Goal: Contribute content

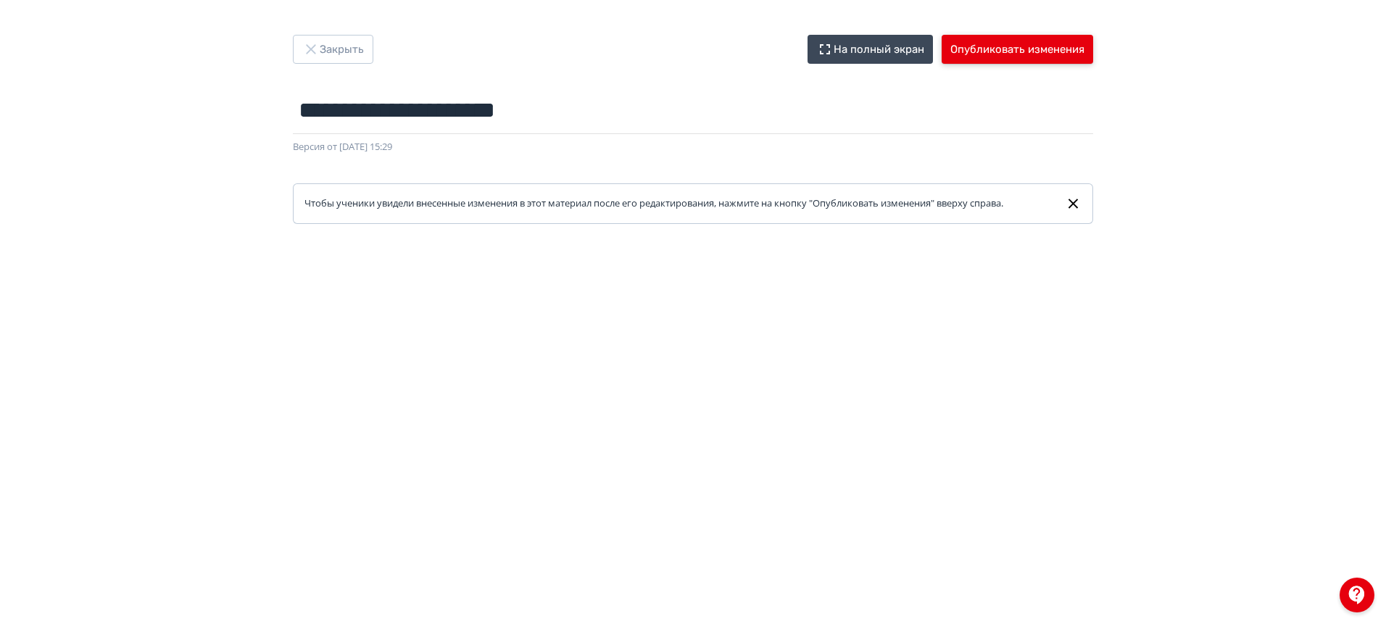
click at [1046, 51] on button "Опубликовать изменения" at bounding box center [1018, 49] width 152 height 29
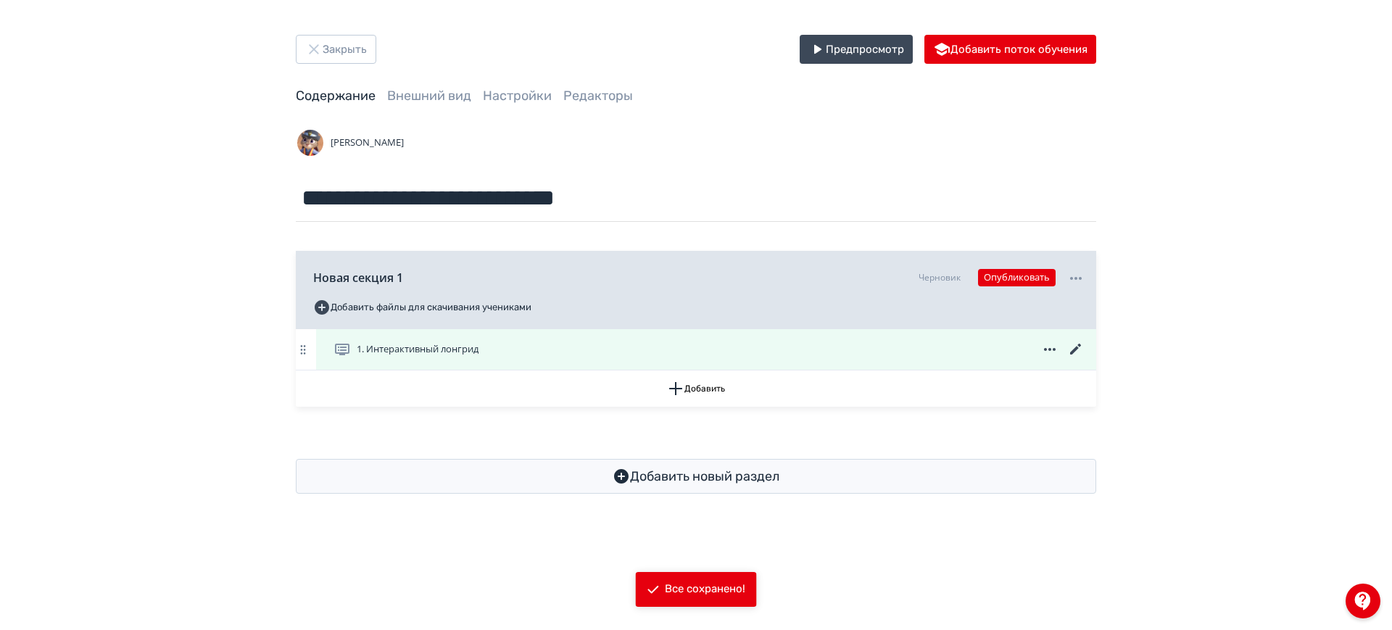
click at [1076, 348] on icon at bounding box center [1075, 349] width 11 height 11
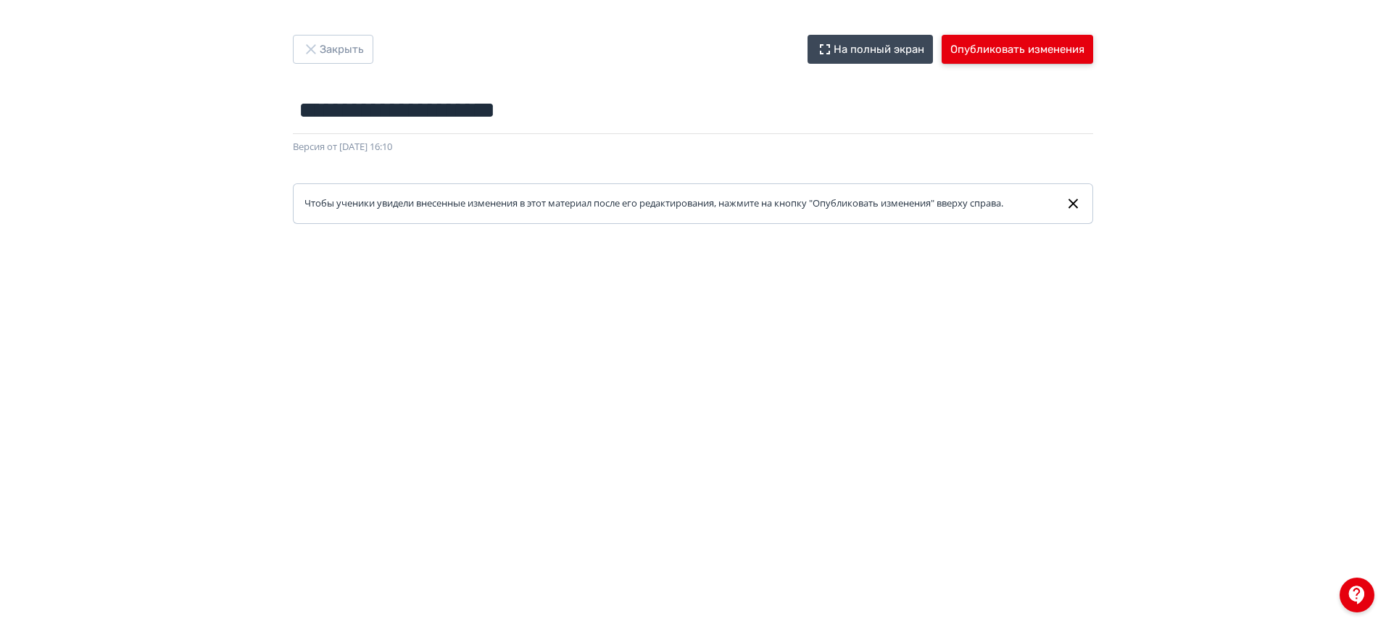
click at [994, 46] on button "Опубликовать изменения" at bounding box center [1018, 49] width 152 height 29
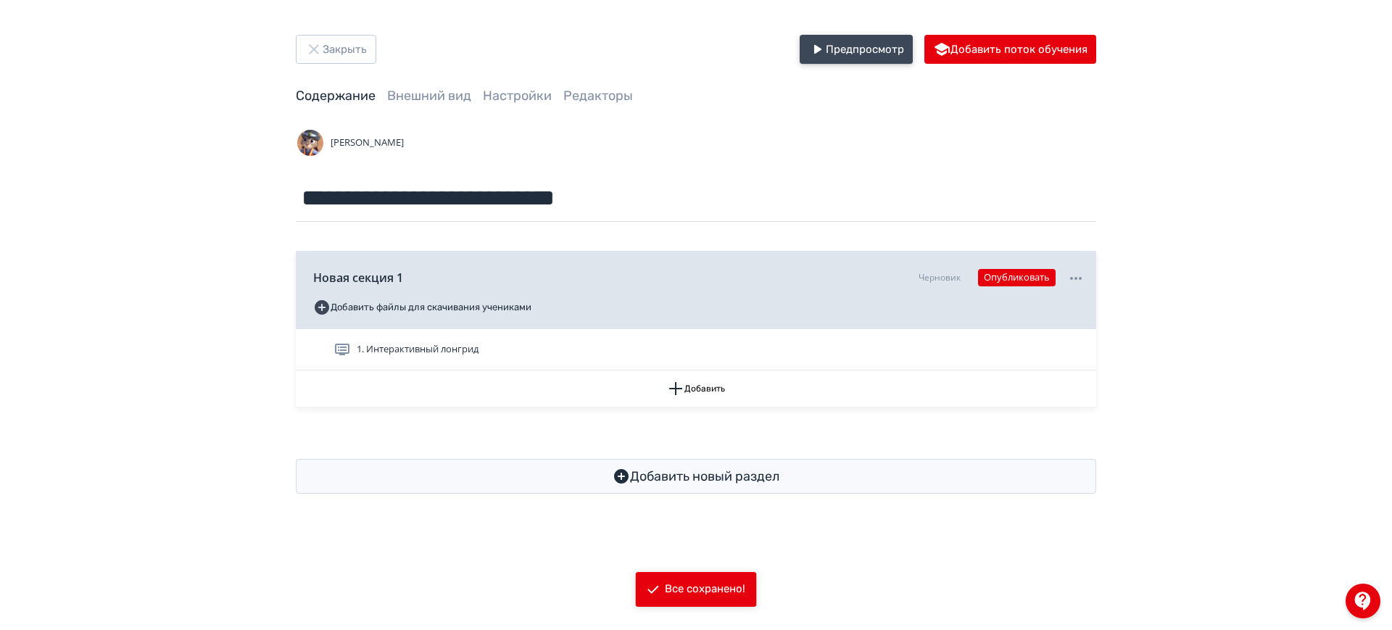
click at [850, 44] on button "Предпросмотр" at bounding box center [856, 49] width 113 height 29
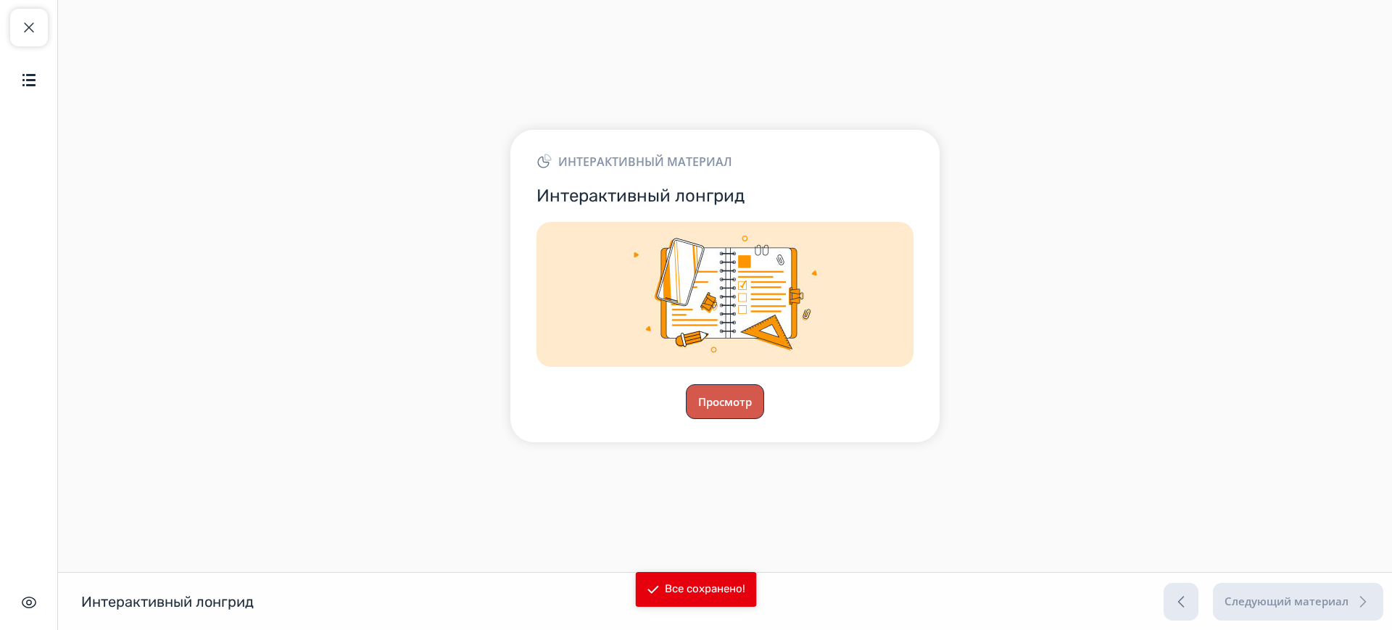
click at [729, 402] on button "Просмотр" at bounding box center [725, 401] width 78 height 35
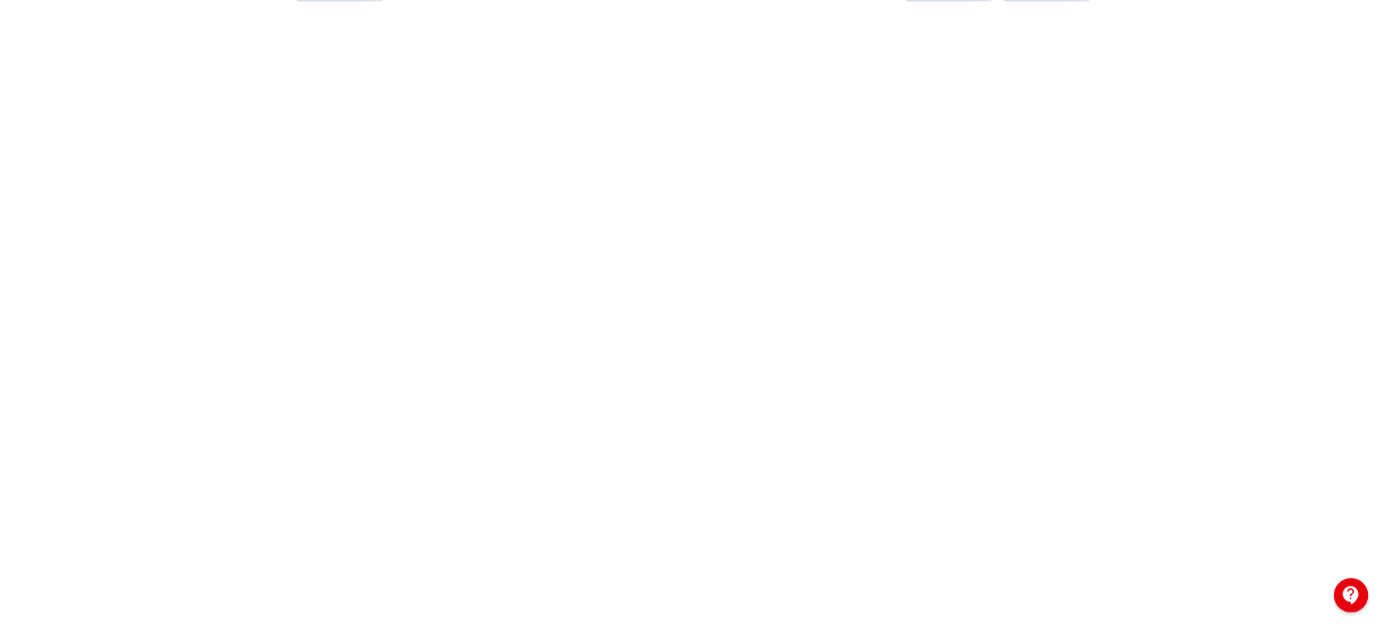
scroll to position [99, 0]
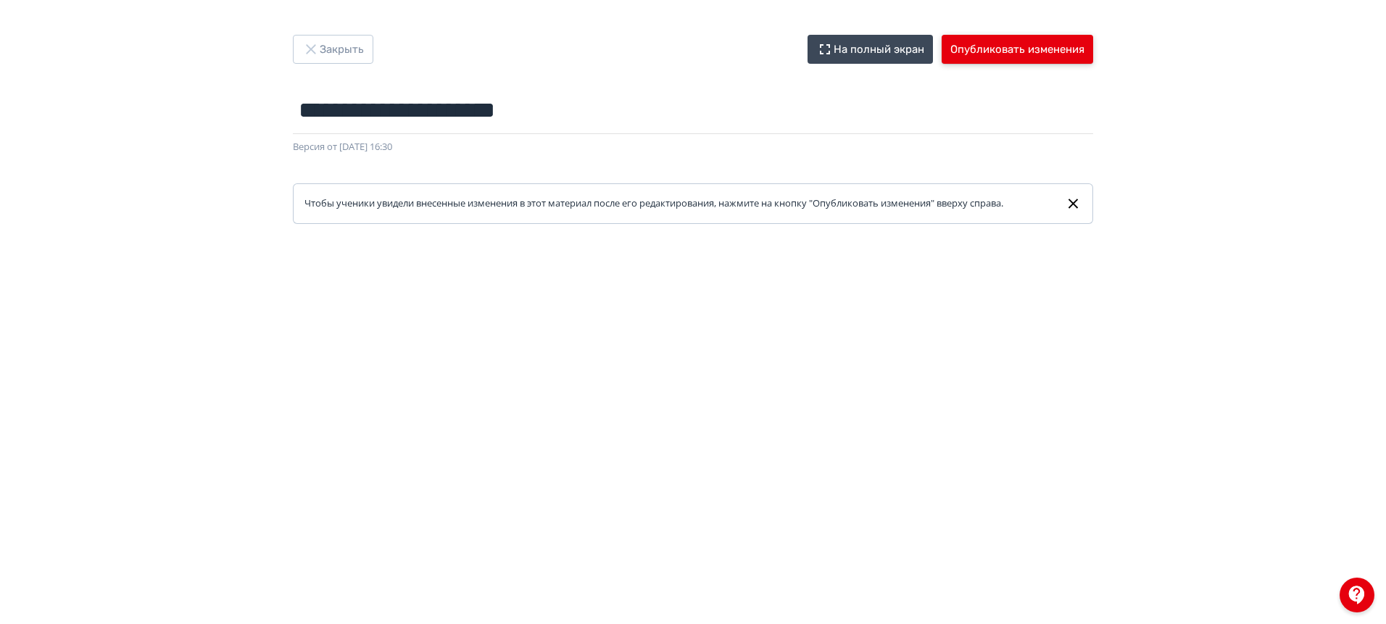
click at [993, 55] on button "Опубликовать изменения" at bounding box center [1018, 49] width 152 height 29
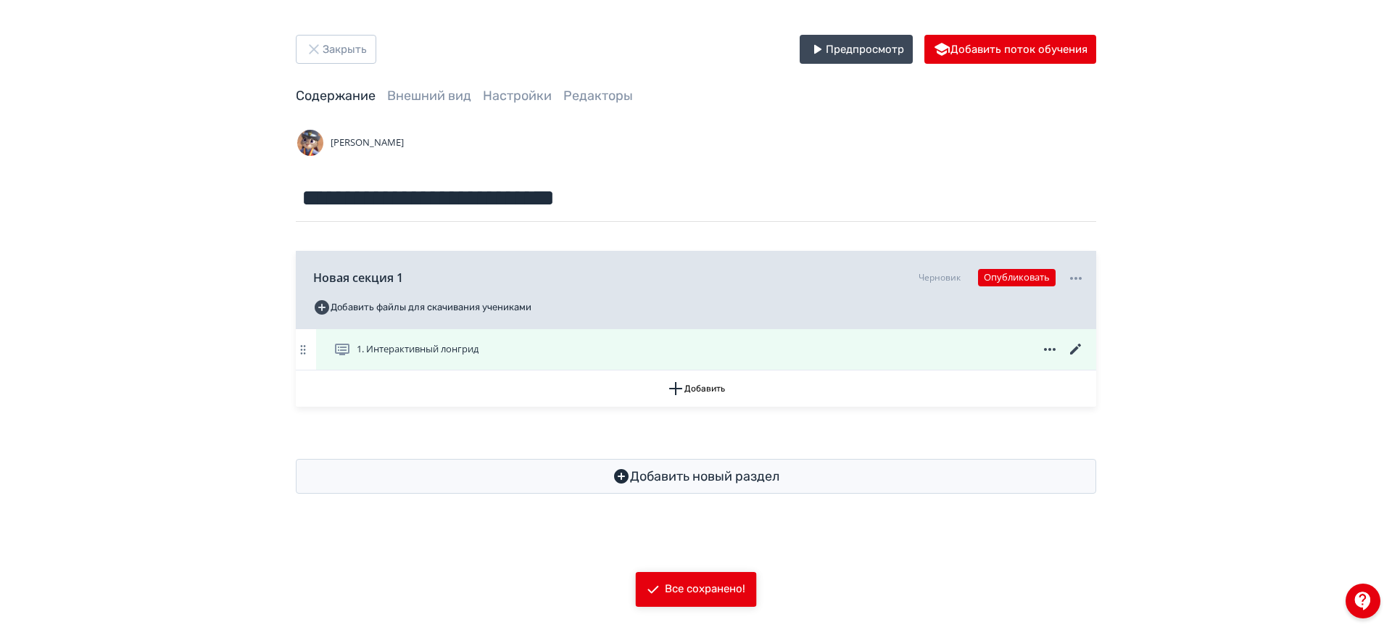
click at [1078, 346] on icon at bounding box center [1075, 349] width 17 height 17
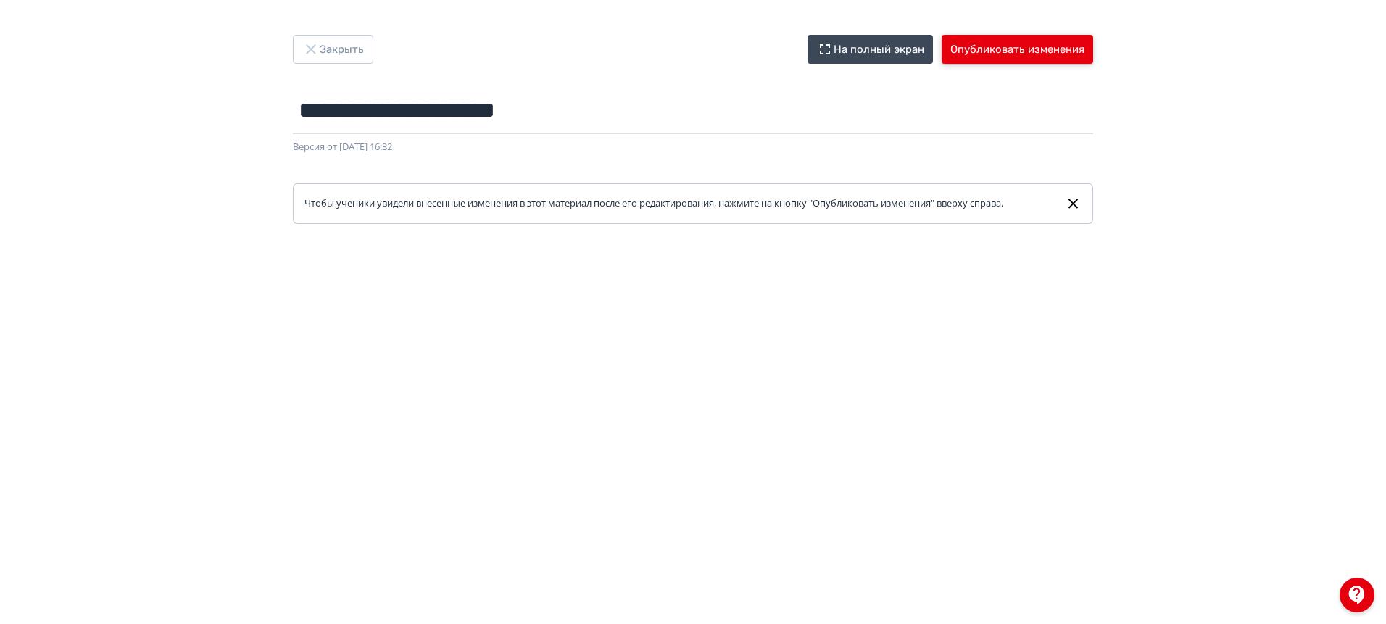
click at [1023, 51] on button "Опубликовать изменения" at bounding box center [1018, 49] width 152 height 29
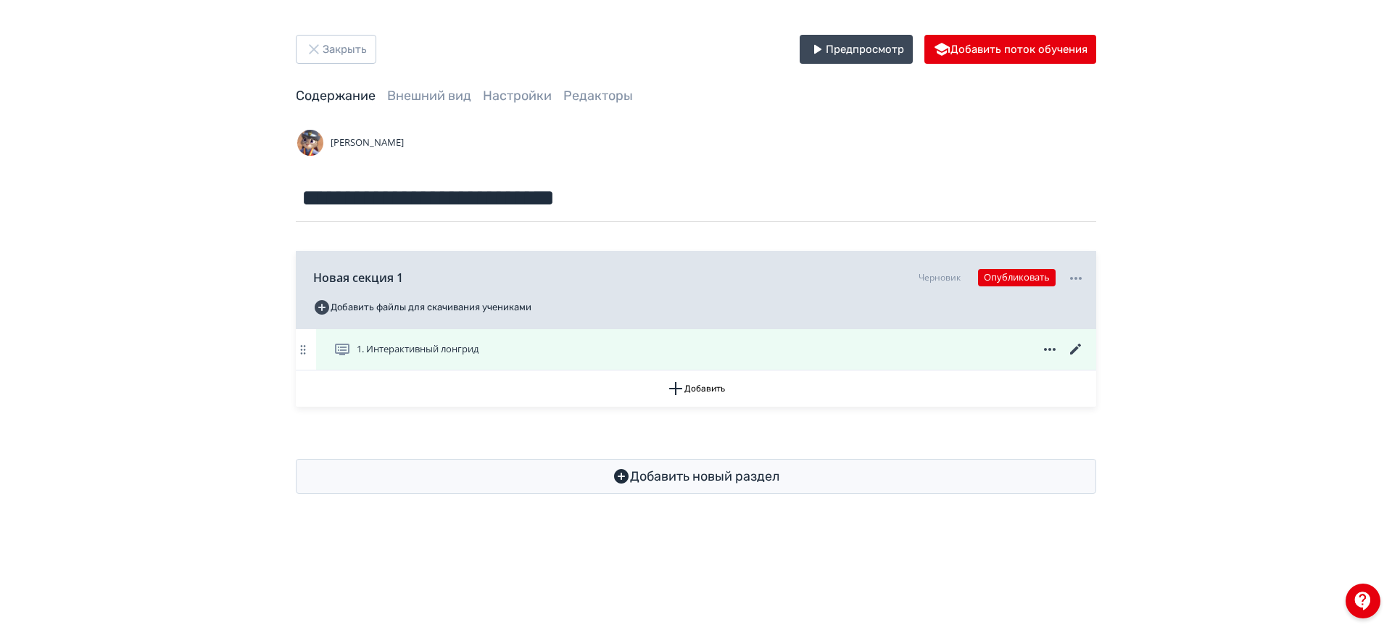
click at [1076, 350] on icon at bounding box center [1075, 349] width 11 height 11
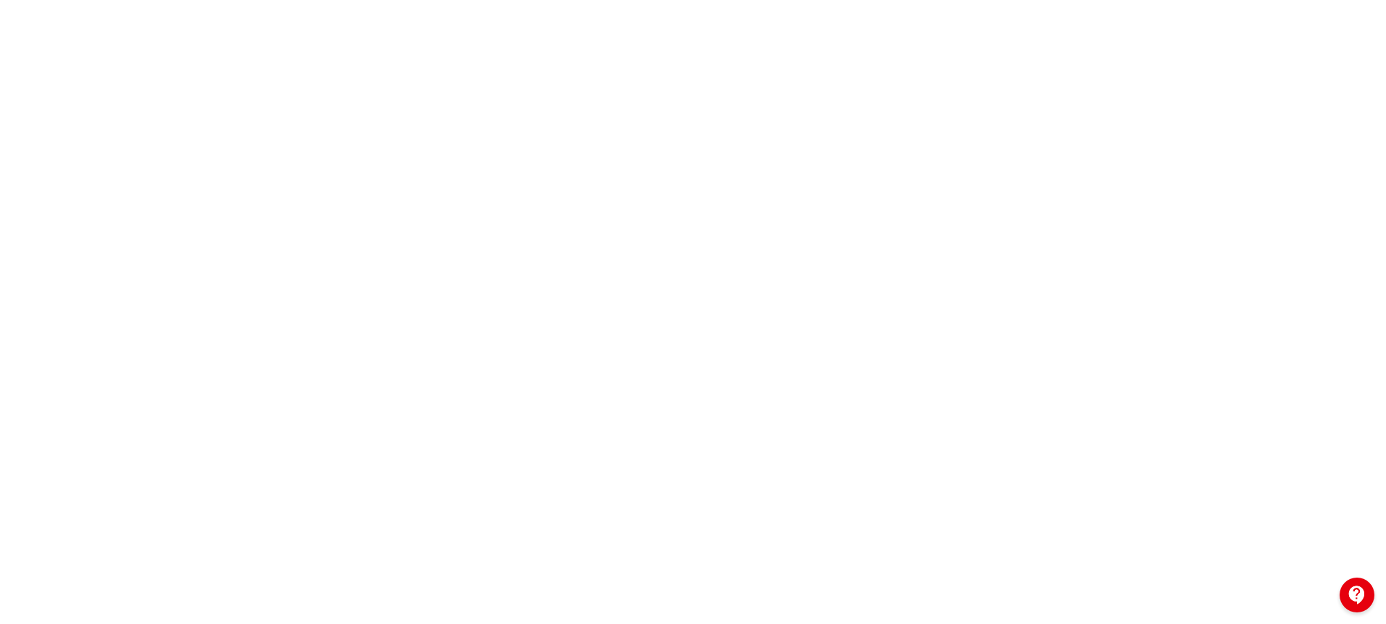
scroll to position [281, 0]
